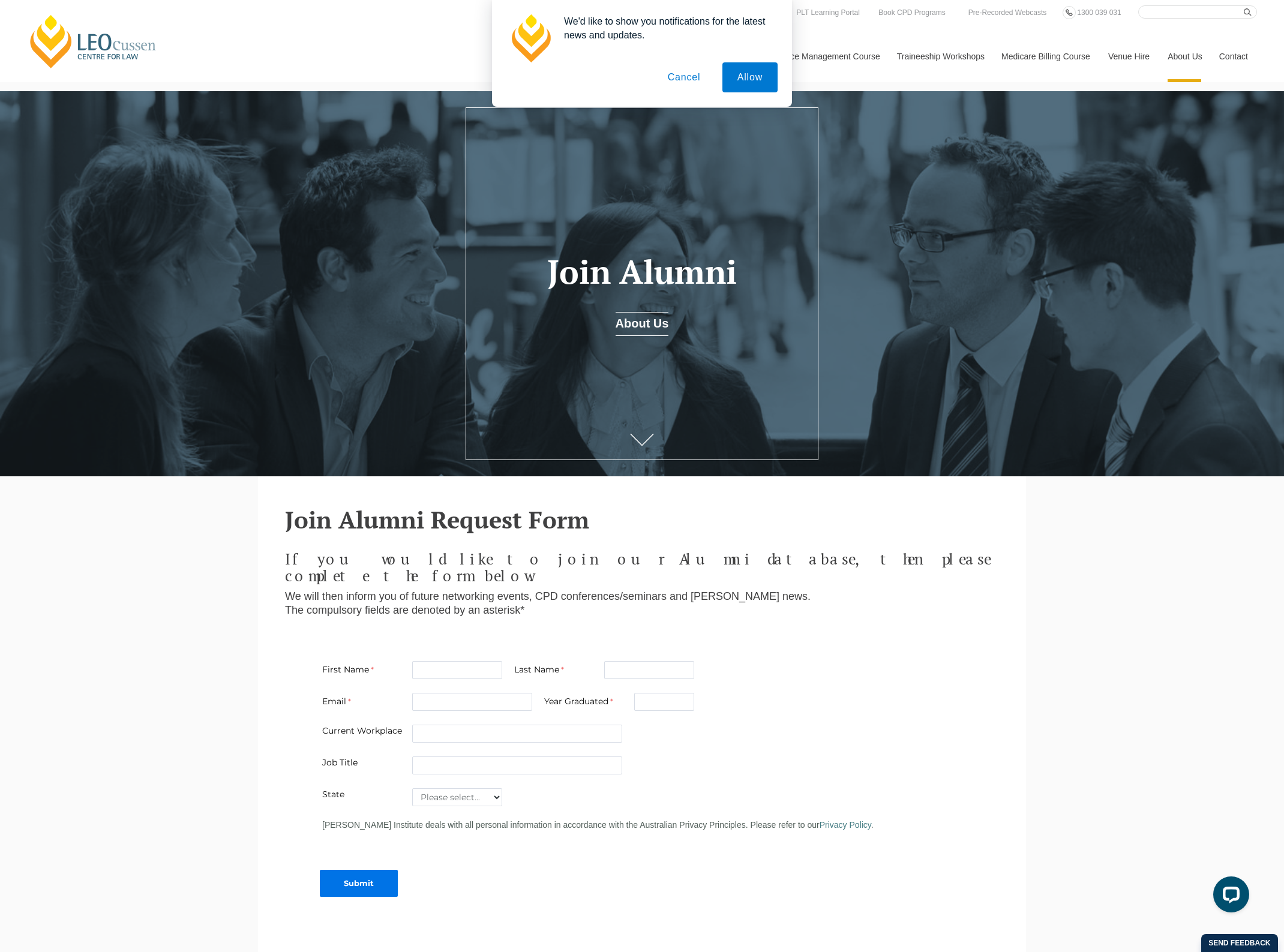
click at [688, 79] on button "Cancel" at bounding box center [684, 77] width 63 height 30
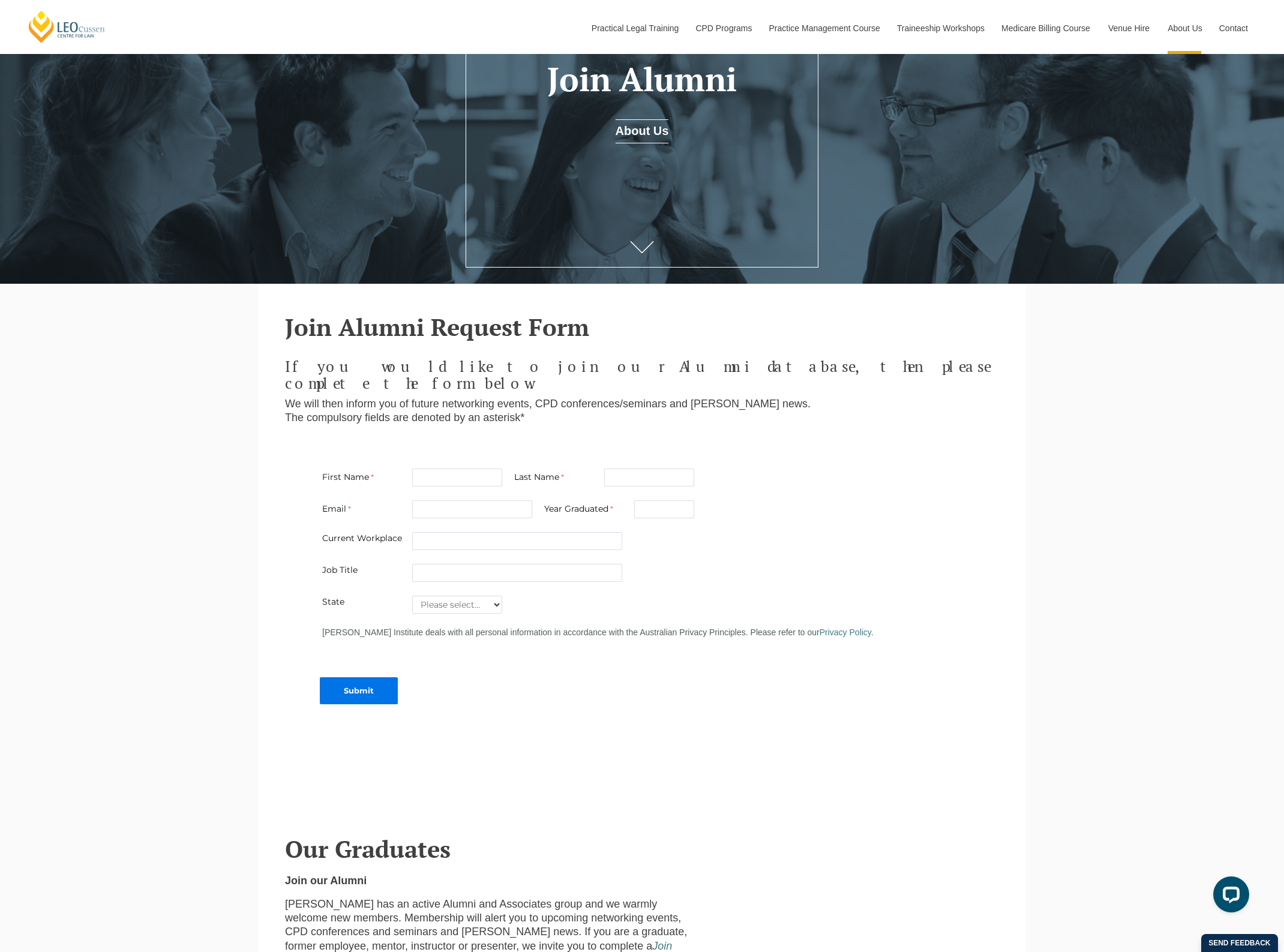
scroll to position [184, 0]
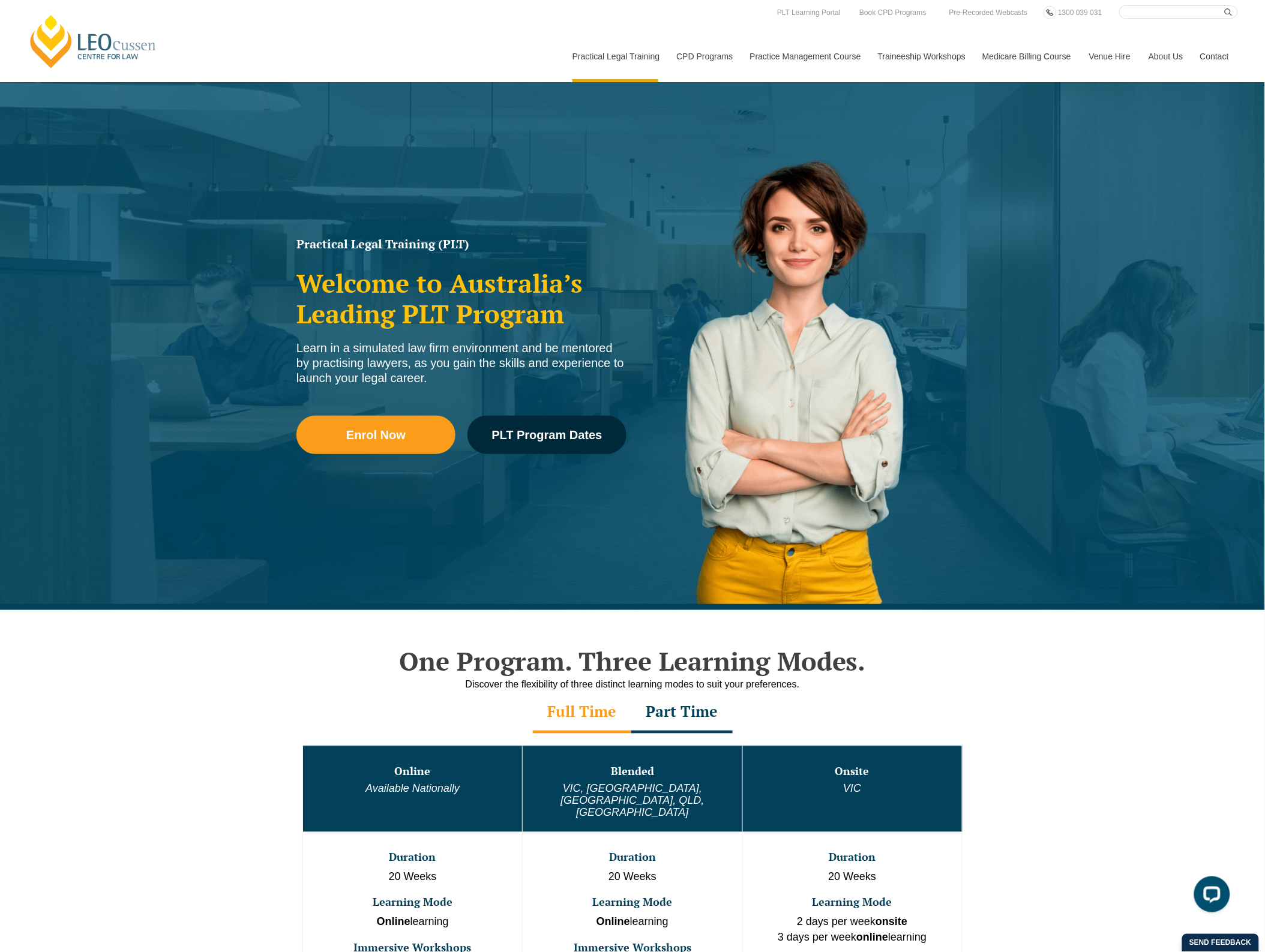
click at [1150, 10] on input "Search here" at bounding box center [1178, 12] width 119 height 13
type input "Alumni"
click at [1224, 5] on button "submit" at bounding box center [1230, 12] width 13 height 13
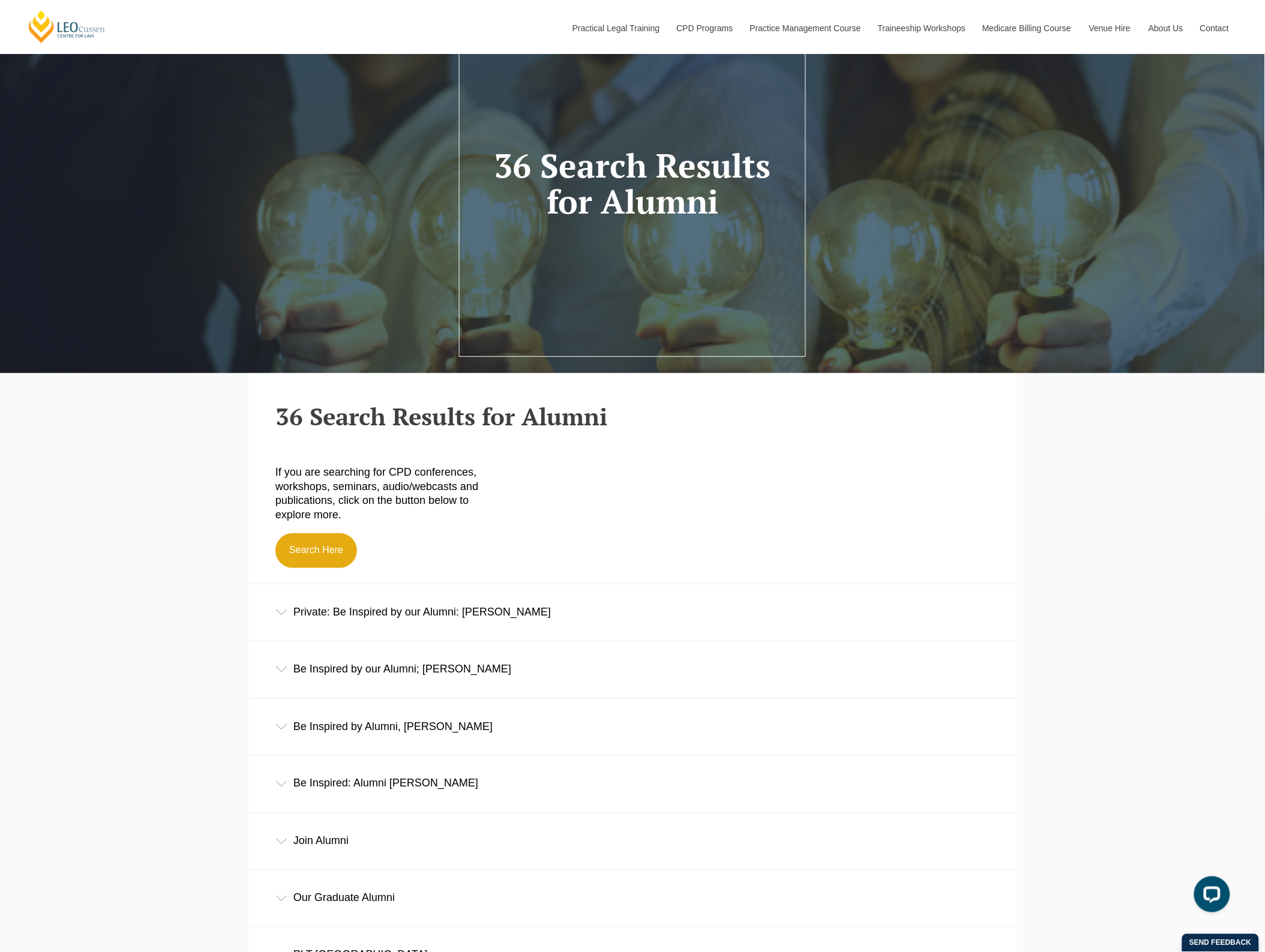
scroll to position [300, 0]
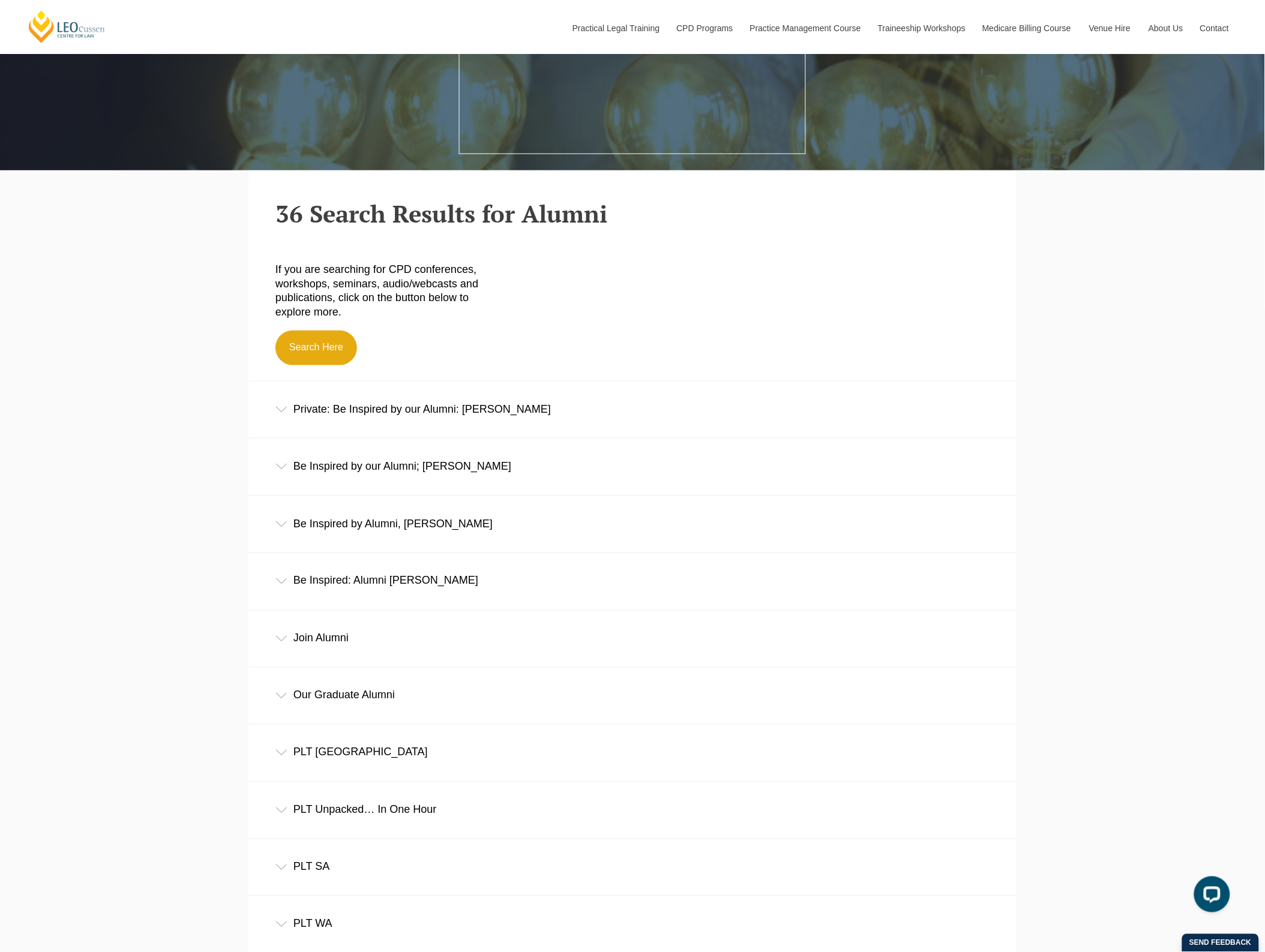
click at [477, 456] on div "Be Inspired by our Alumni; Shai Sommer" at bounding box center [632, 467] width 768 height 56
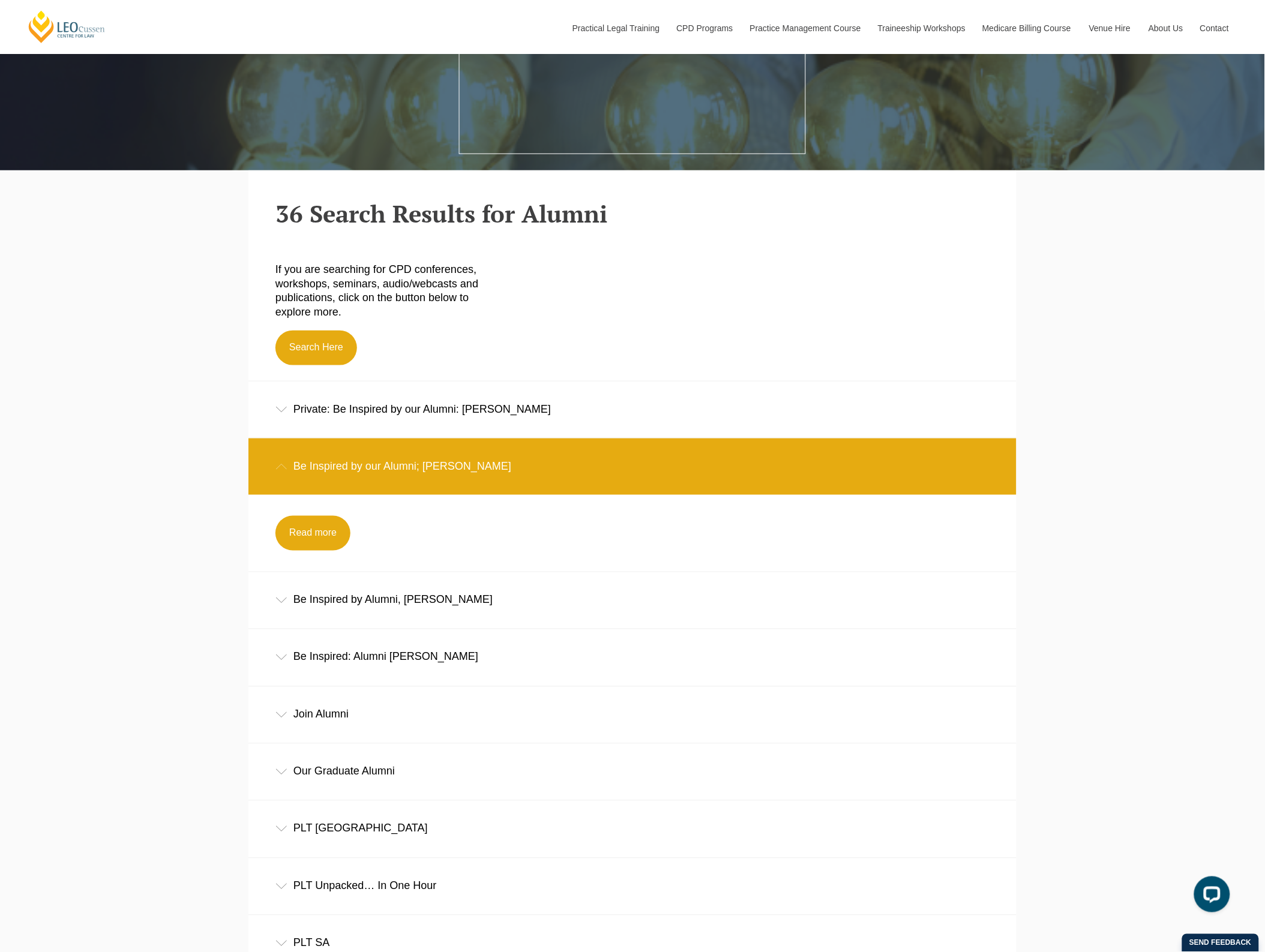
click at [477, 456] on div "Be Inspired by our Alumni; Shai Sommer" at bounding box center [632, 467] width 768 height 56
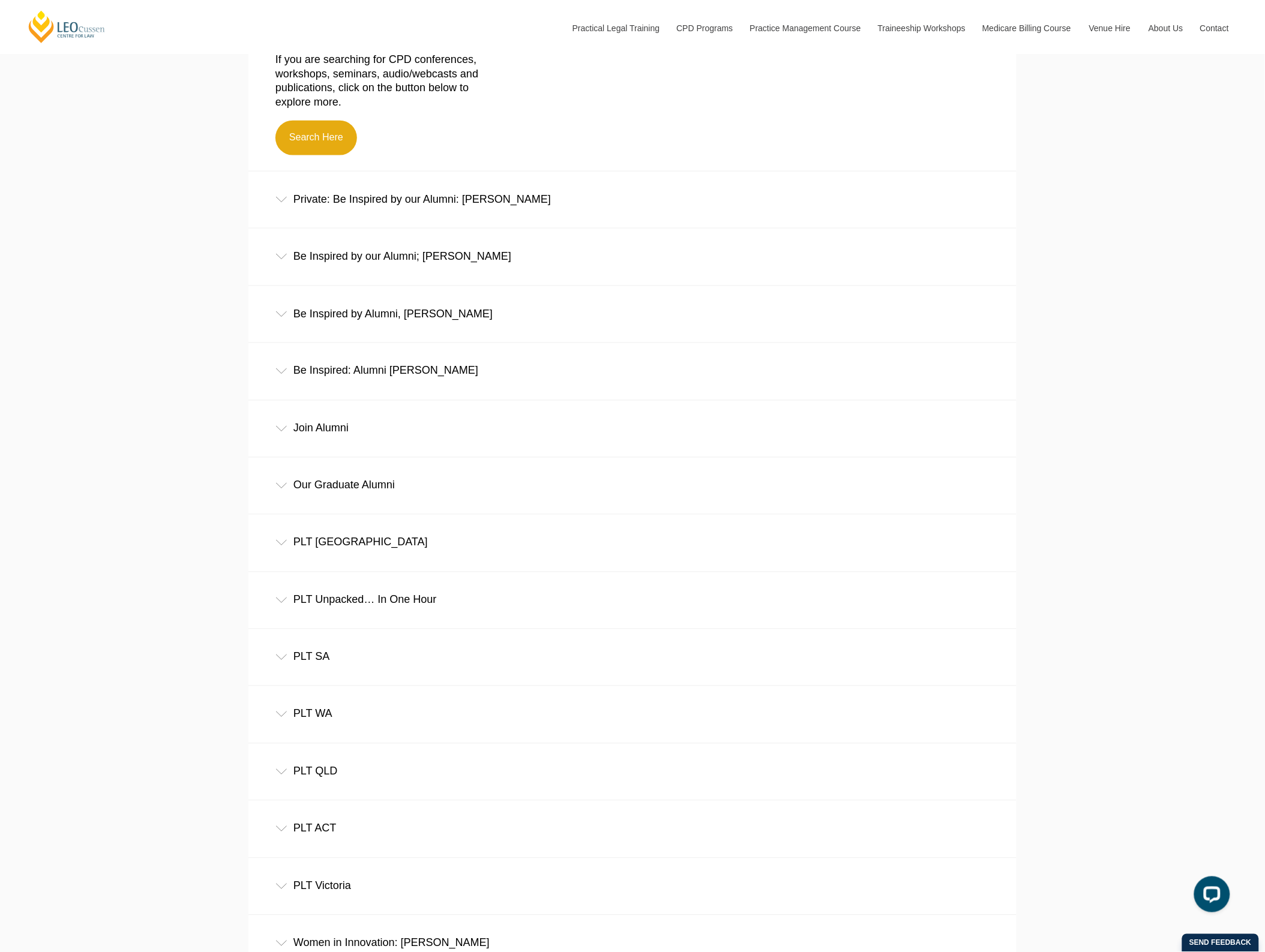
scroll to position [600, 0]
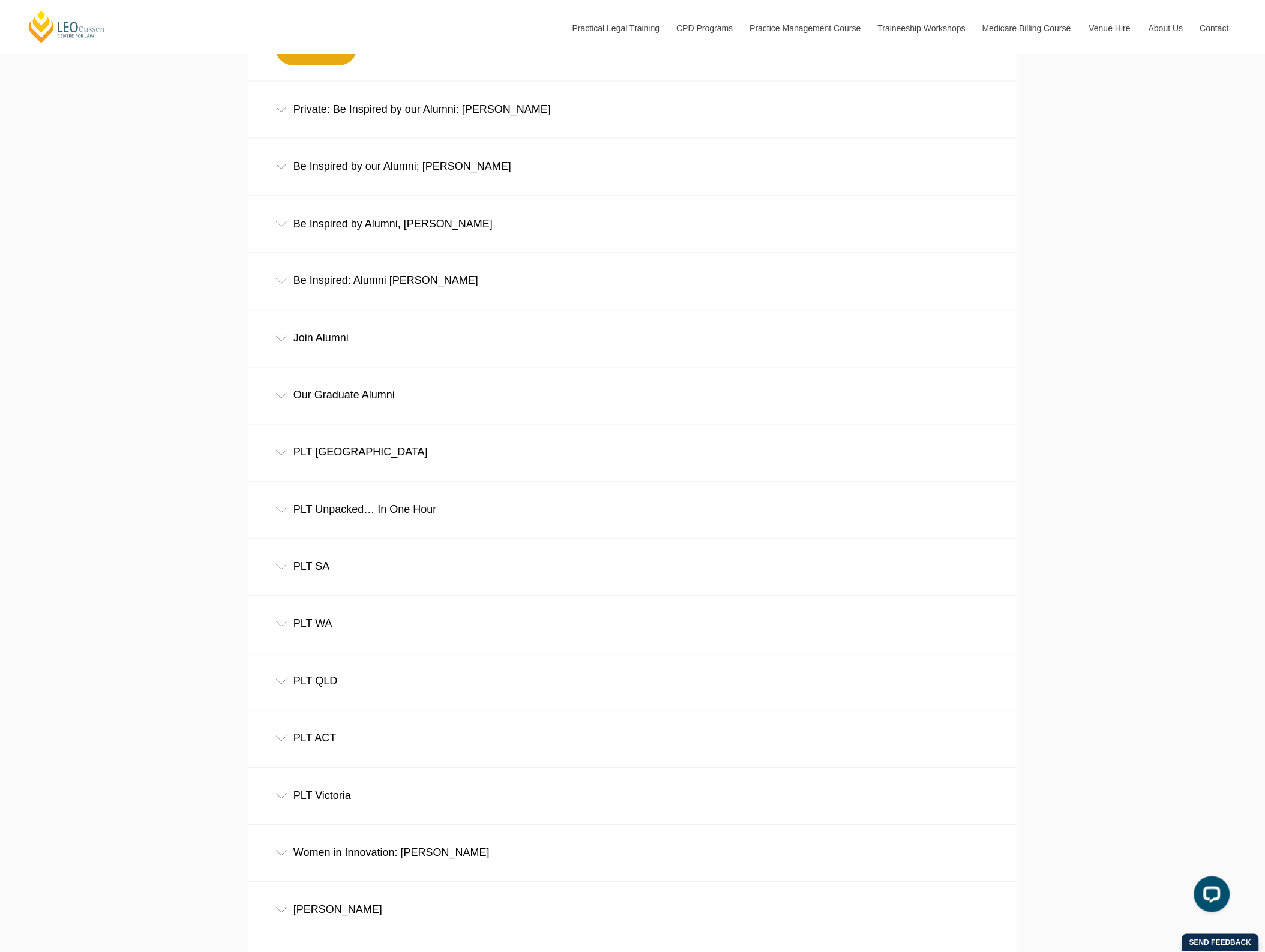
click at [469, 350] on div "Join Alumni" at bounding box center [632, 338] width 768 height 56
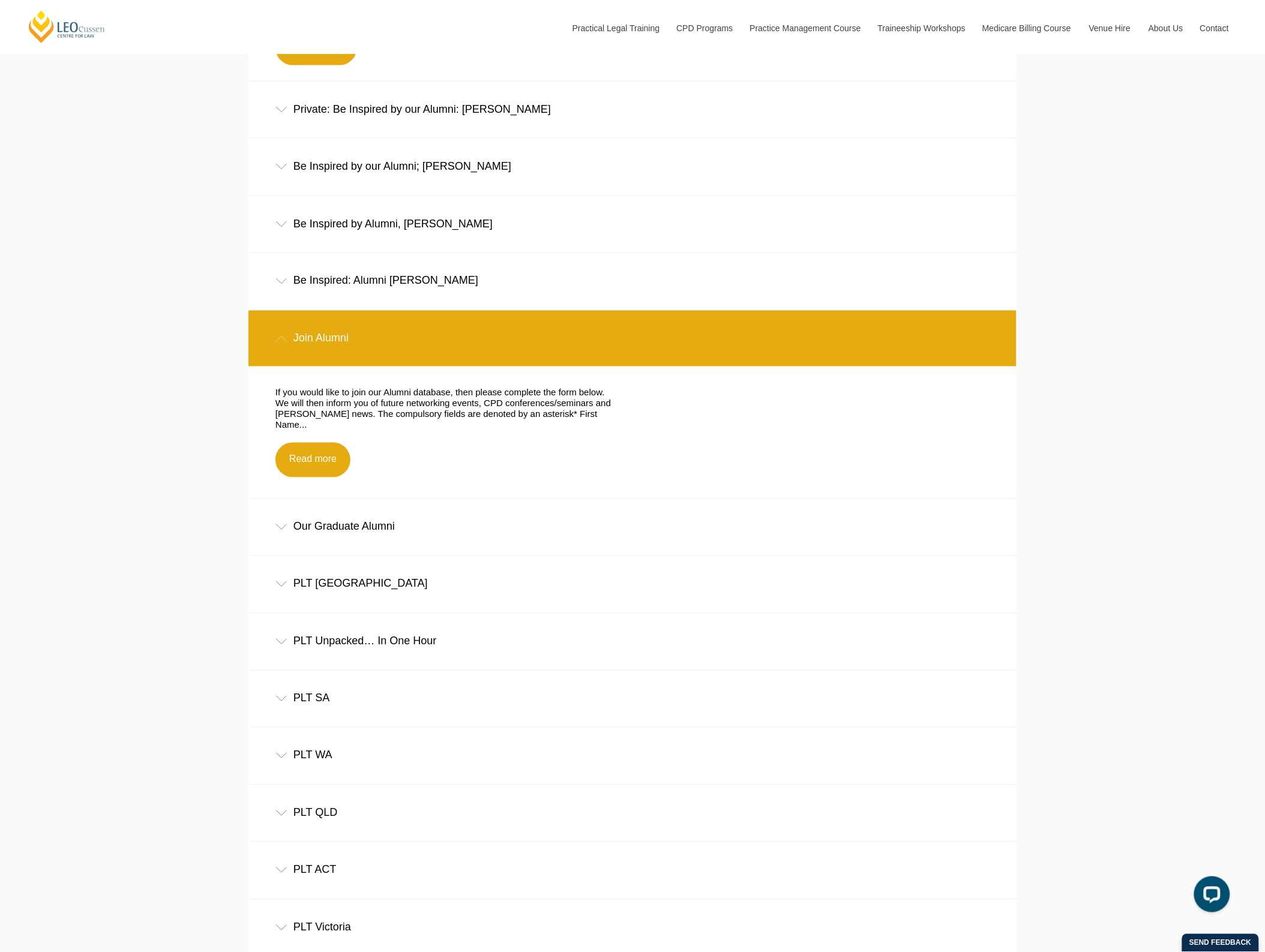
click at [468, 350] on div "Join Alumni" at bounding box center [632, 338] width 768 height 56
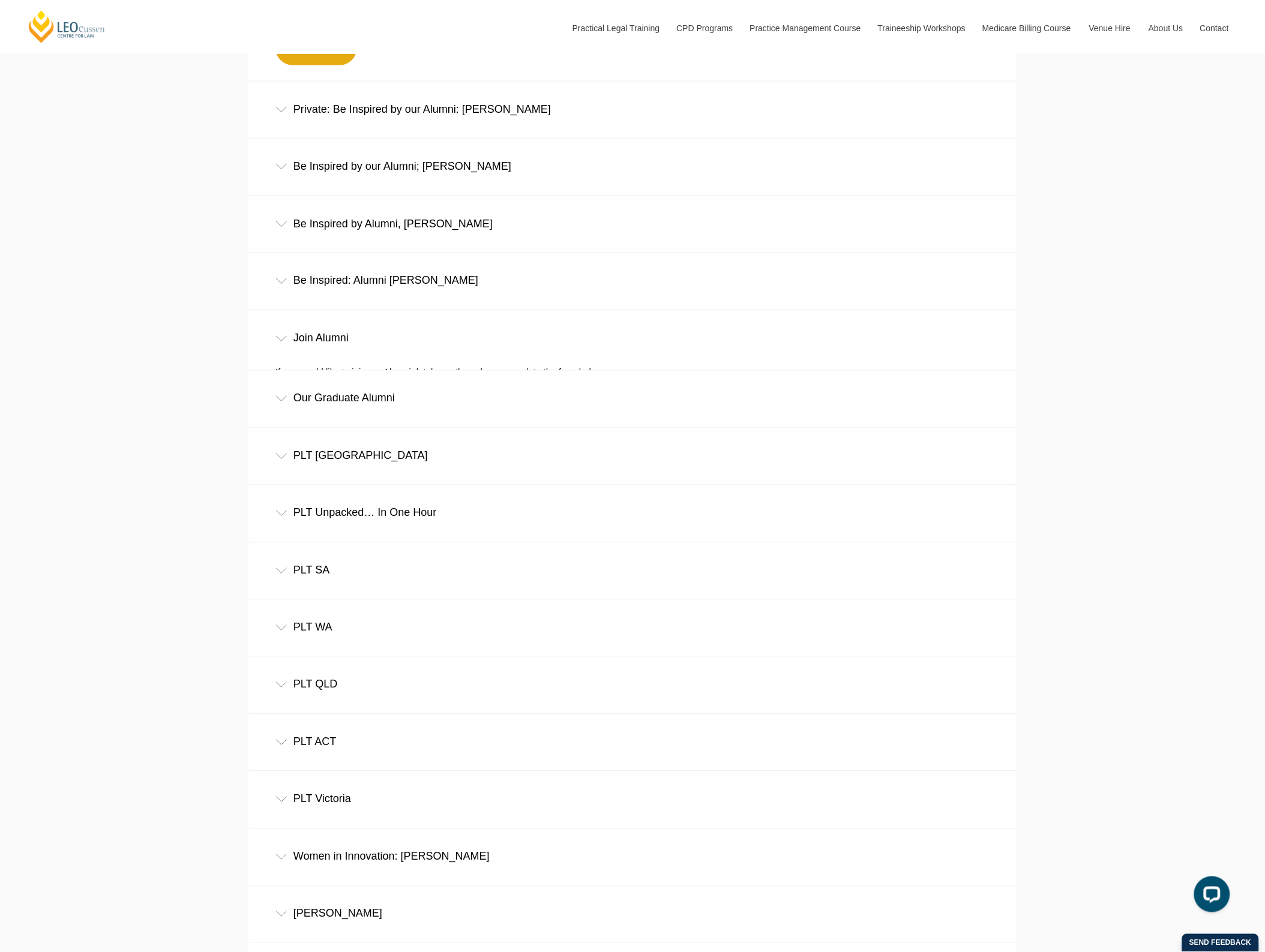
click at [436, 418] on div "Our Graduate Alumni" at bounding box center [632, 399] width 768 height 56
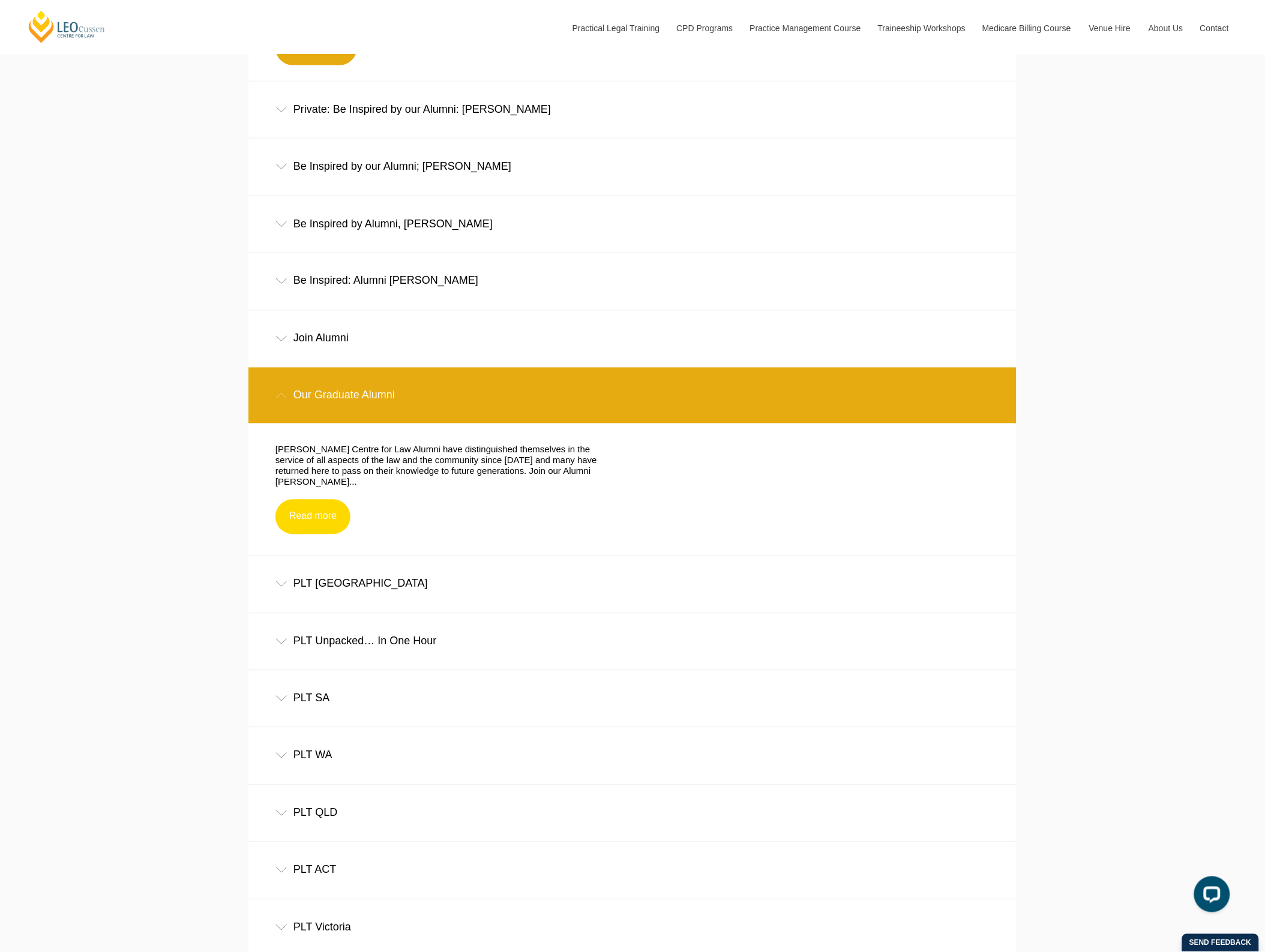
click at [323, 515] on link "Read more" at bounding box center [313, 517] width 75 height 35
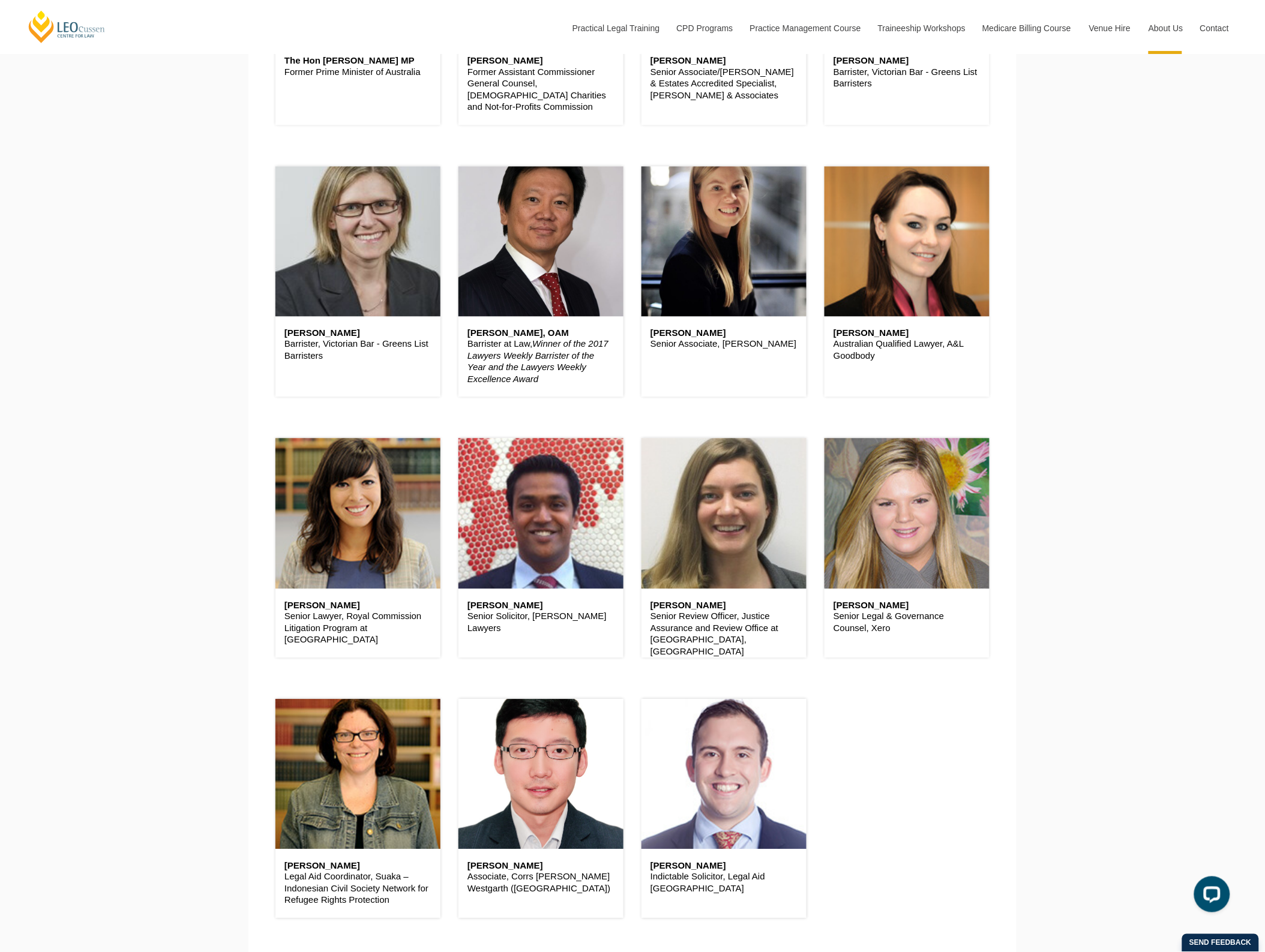
scroll to position [825, 0]
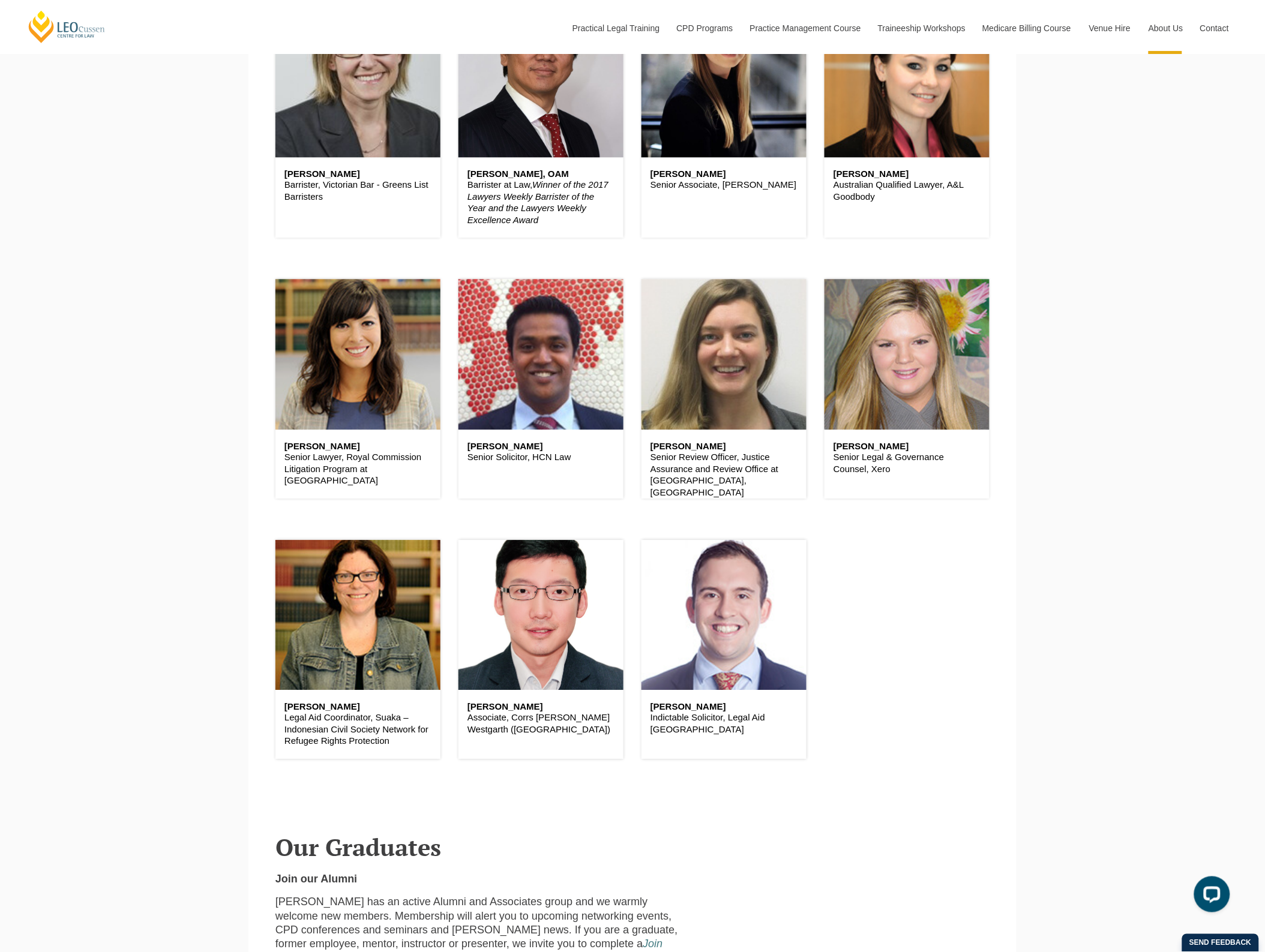
scroll to position [974, 0]
